Goal: Book appointment/travel/reservation

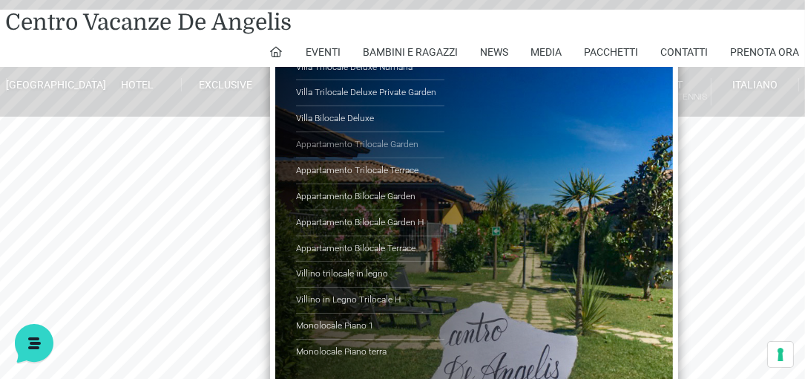
scroll to position [42, 0]
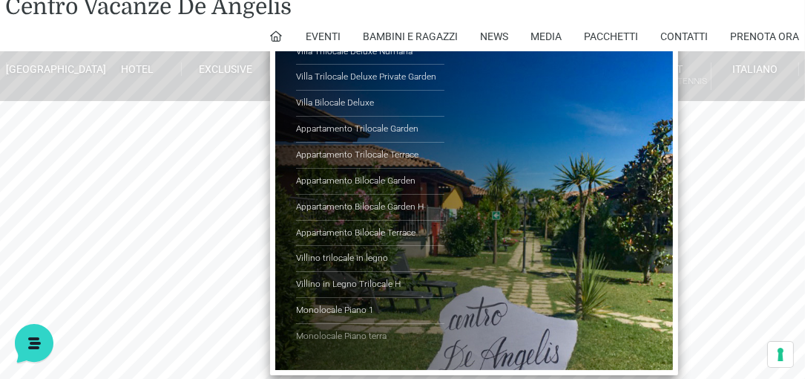
click at [327, 333] on link "Monolocale Piano terra" at bounding box center [370, 336] width 148 height 25
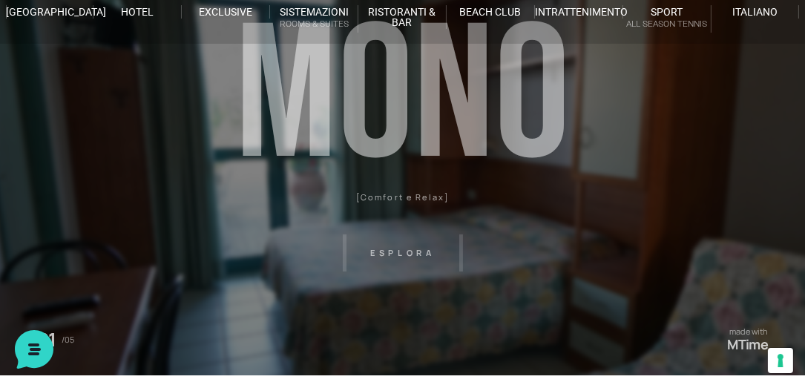
scroll to position [127, 0]
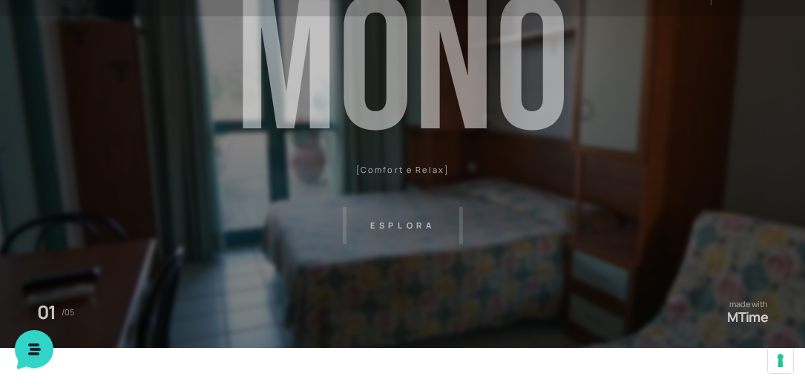
click at [416, 223] on header "Villaggio Hotel Resort Riviera Del Conero Centro Vacanze De Angelis Eventi Miss…" at bounding box center [402, 207] width 805 height 668
click at [410, 227] on header "Villaggio Hotel Resort Riviera Del Conero Centro Vacanze De Angelis Eventi Miss…" at bounding box center [402, 207] width 805 height 668
click at [403, 220] on header "Villaggio Hotel Resort Riviera Del Conero Centro Vacanze De Angelis Eventi Miss…" at bounding box center [402, 207] width 805 height 668
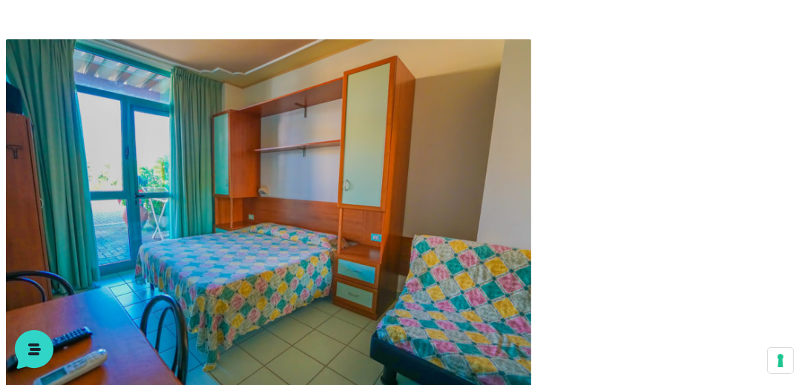
scroll to position [551, 0]
